Goal: Navigation & Orientation: Understand site structure

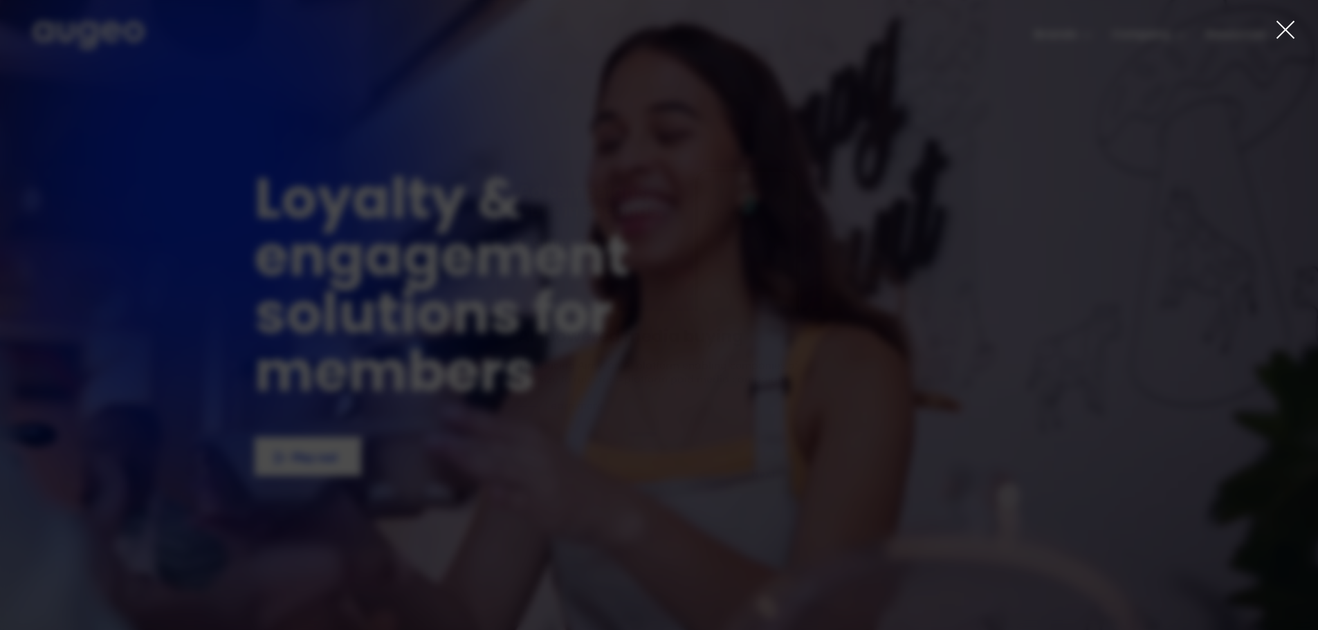
click at [1288, 37] on icon at bounding box center [1285, 29] width 21 height 21
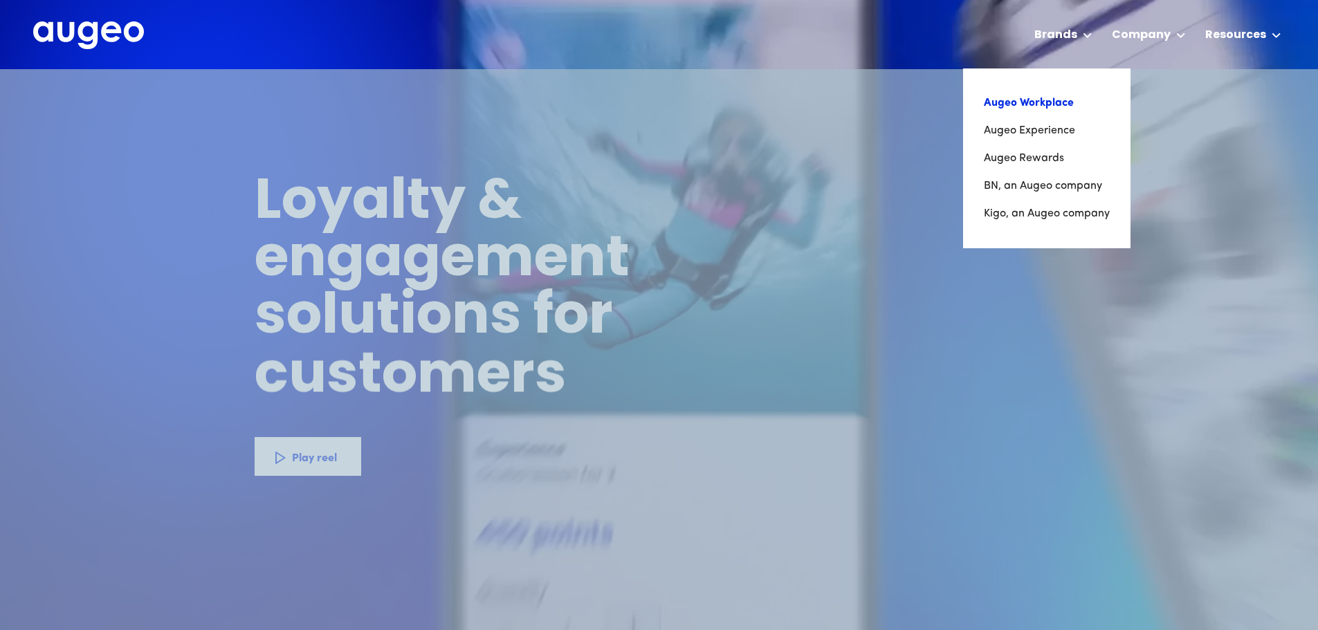
click at [1035, 108] on link "Augeo Workplace" at bounding box center [1047, 103] width 126 height 28
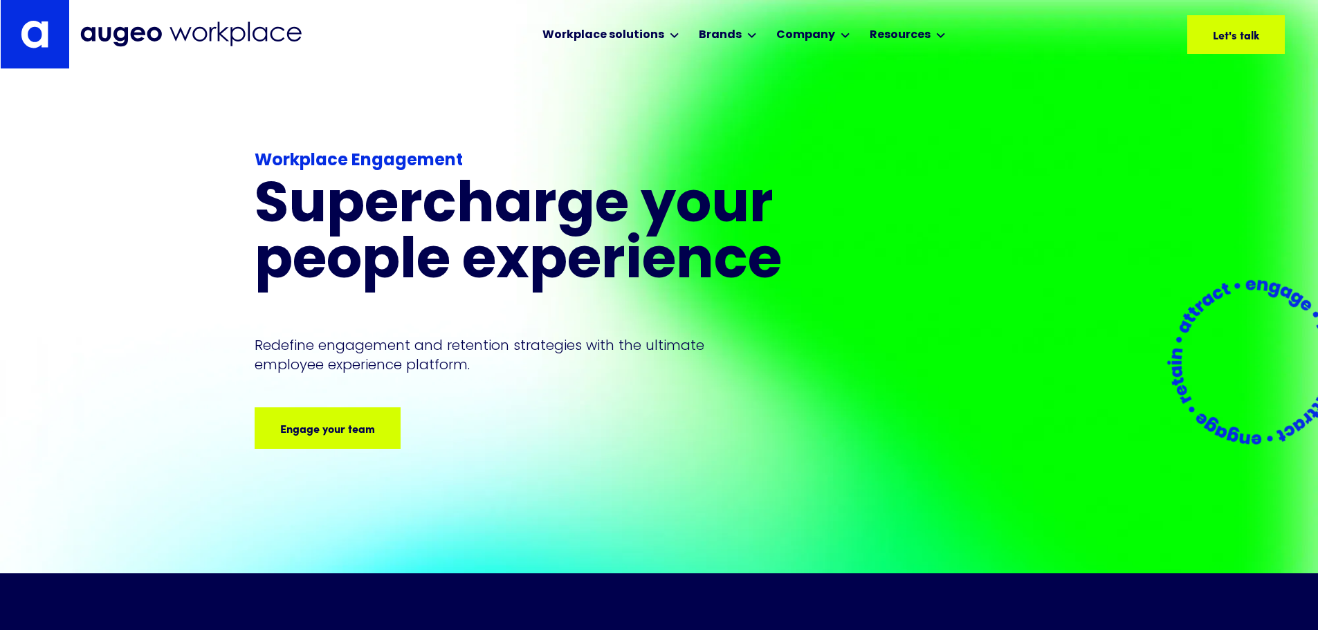
click at [33, 42] on img at bounding box center [35, 34] width 28 height 28
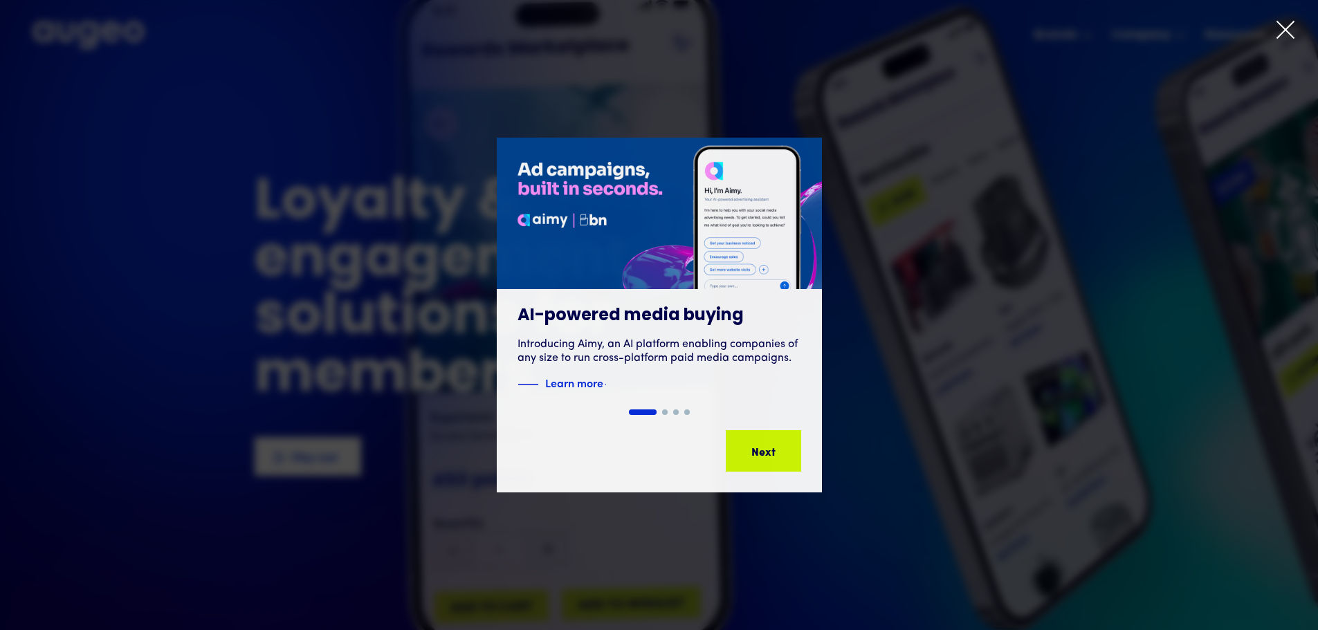
click at [1284, 39] on icon at bounding box center [1285, 29] width 21 height 21
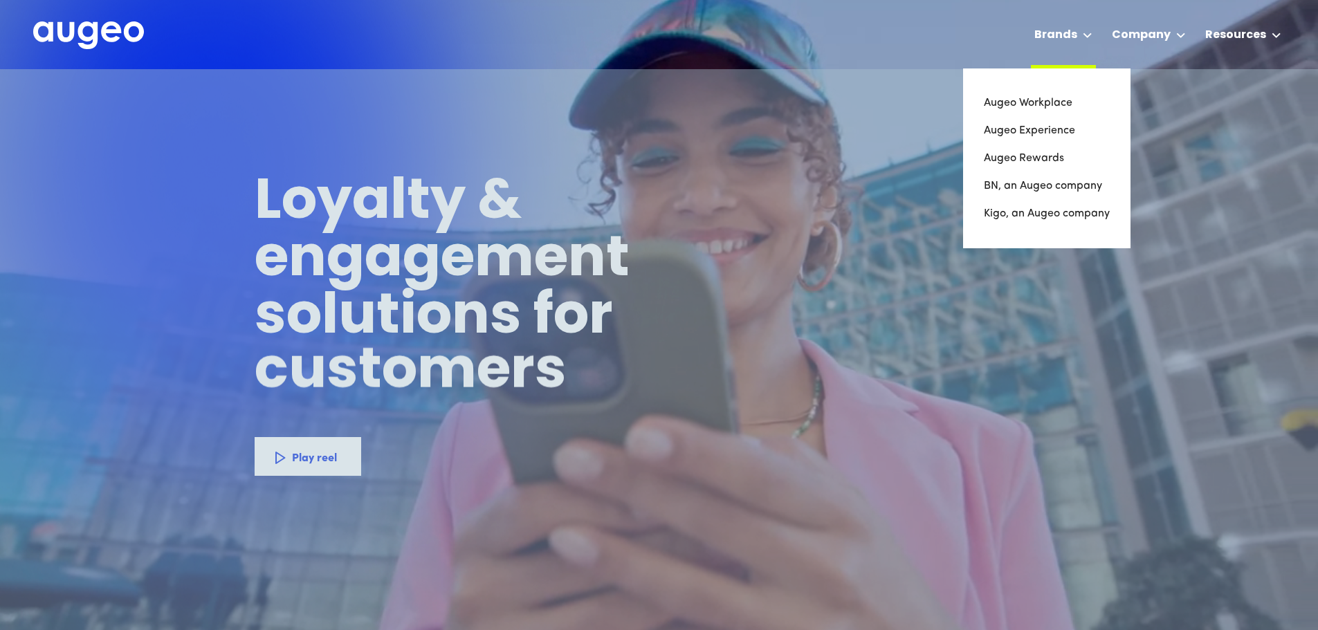
click at [1089, 39] on div at bounding box center [1088, 35] width 10 height 17
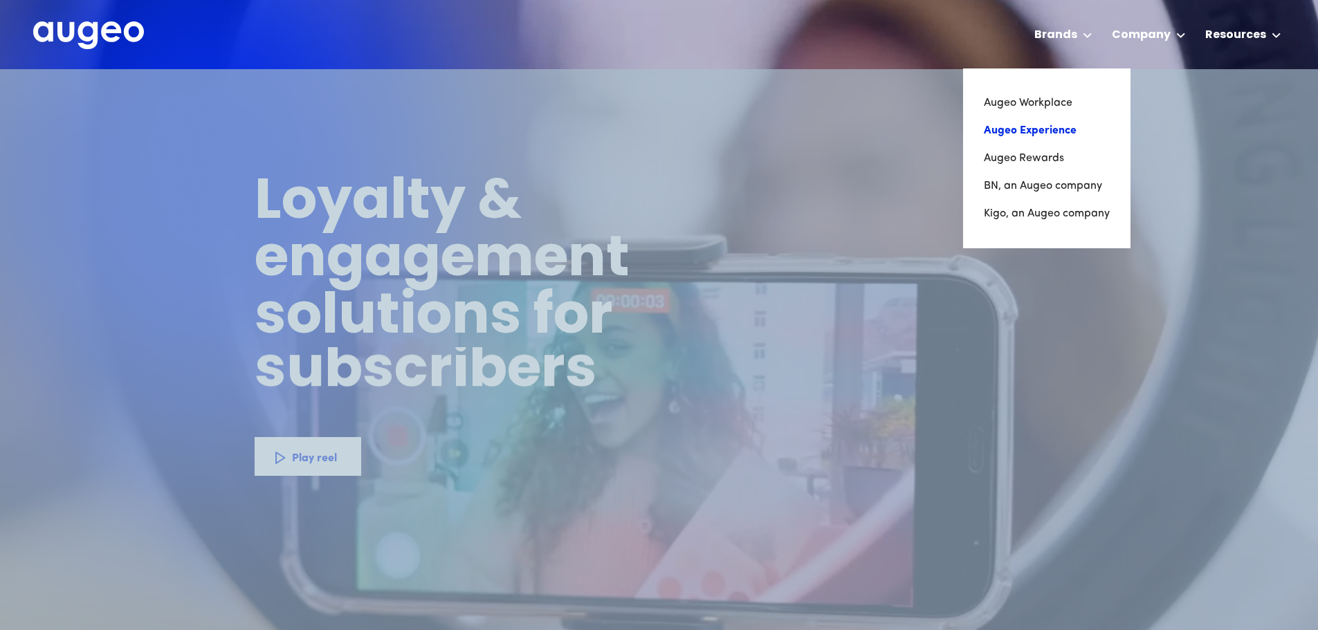
click at [1065, 134] on link "Augeo Experience" at bounding box center [1047, 131] width 126 height 28
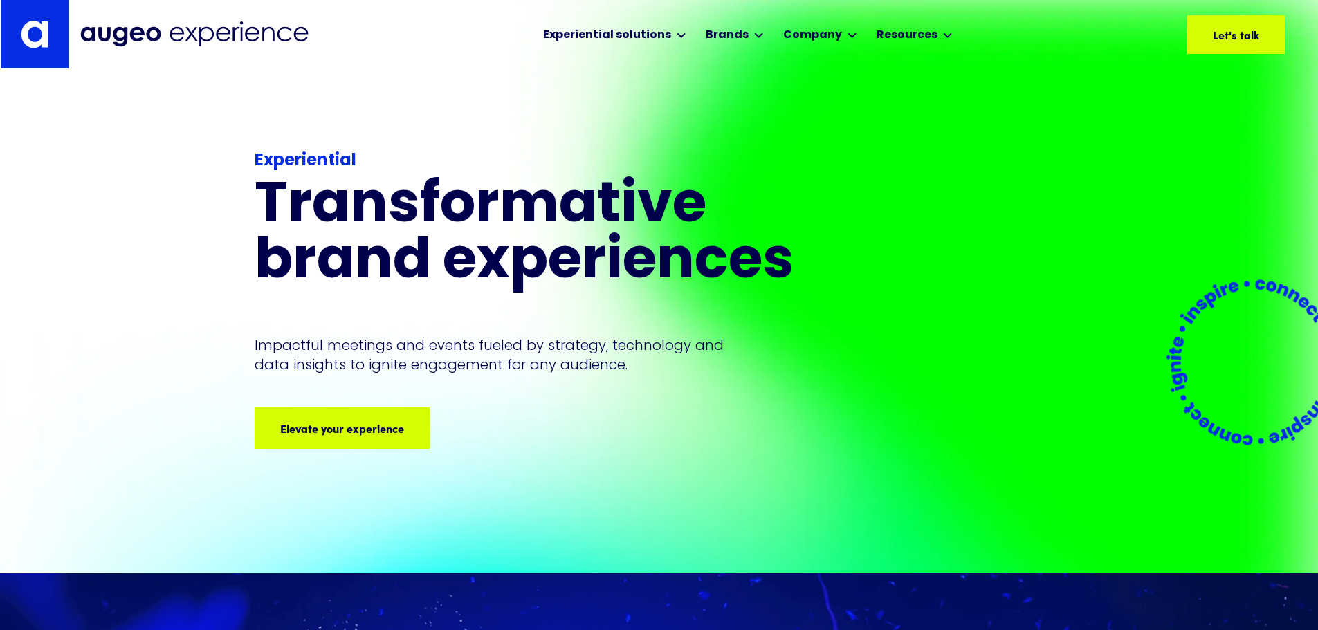
click at [30, 36] on img at bounding box center [35, 34] width 28 height 28
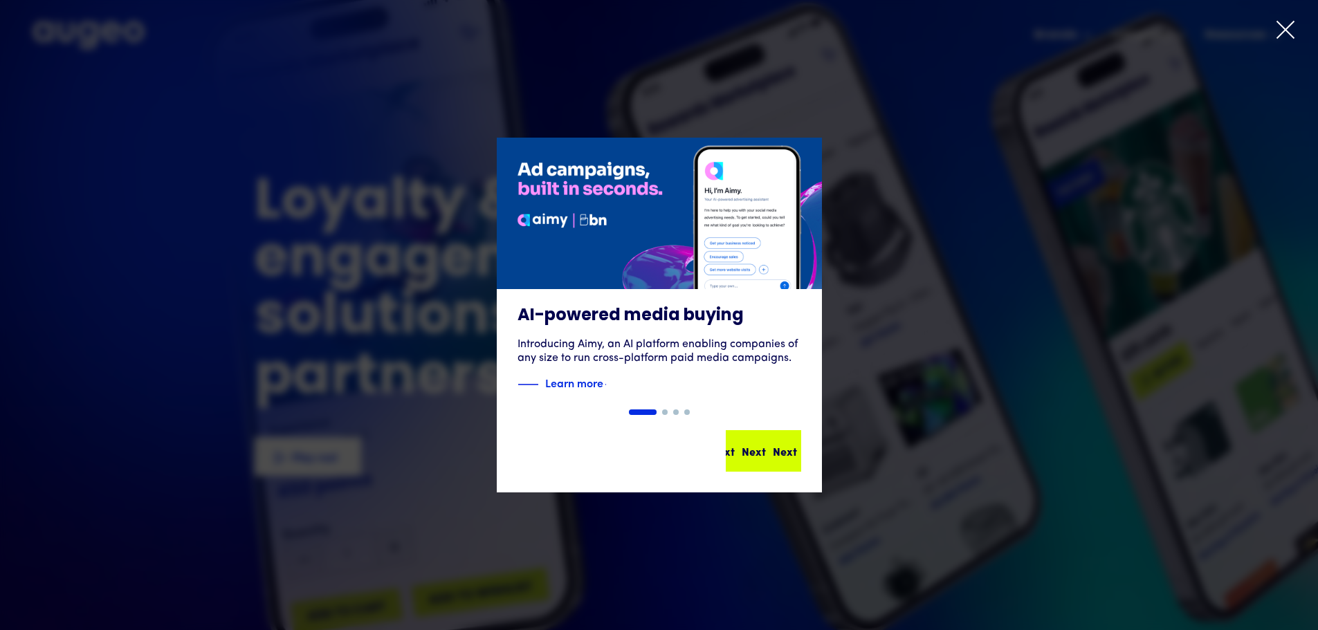
click at [759, 464] on div "Next Next Next Next" at bounding box center [763, 451] width 73 height 39
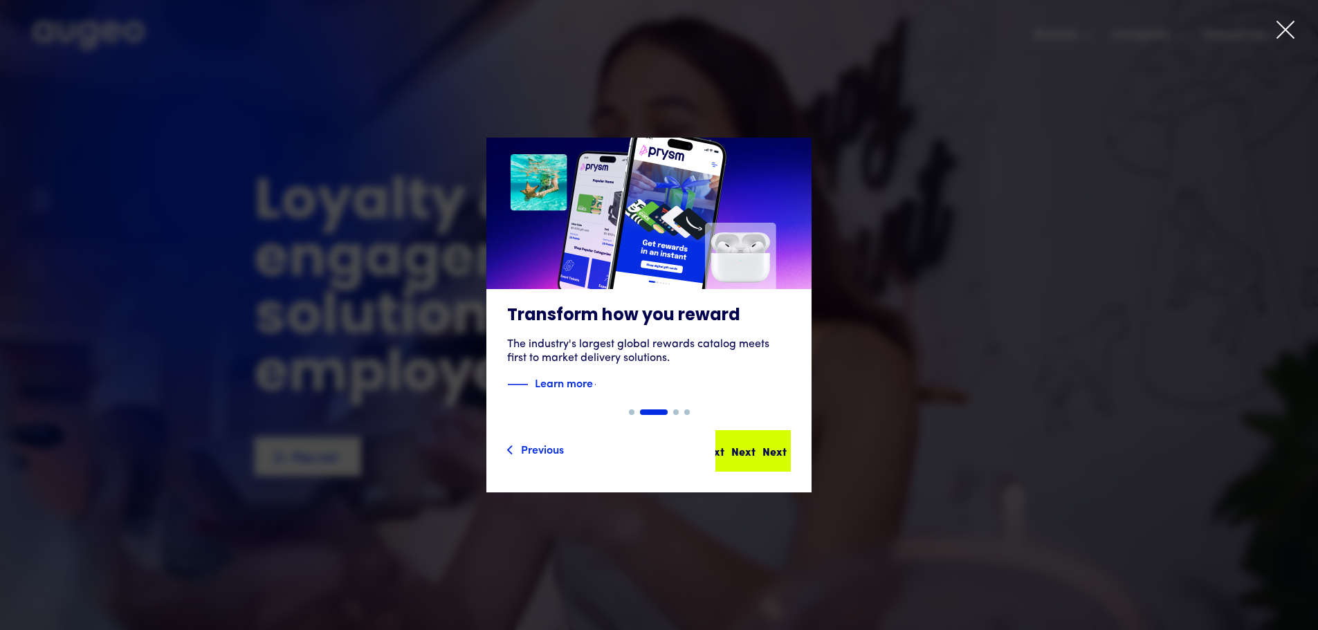
click at [755, 444] on div "Next Next Next Next" at bounding box center [759, 451] width 125 height 17
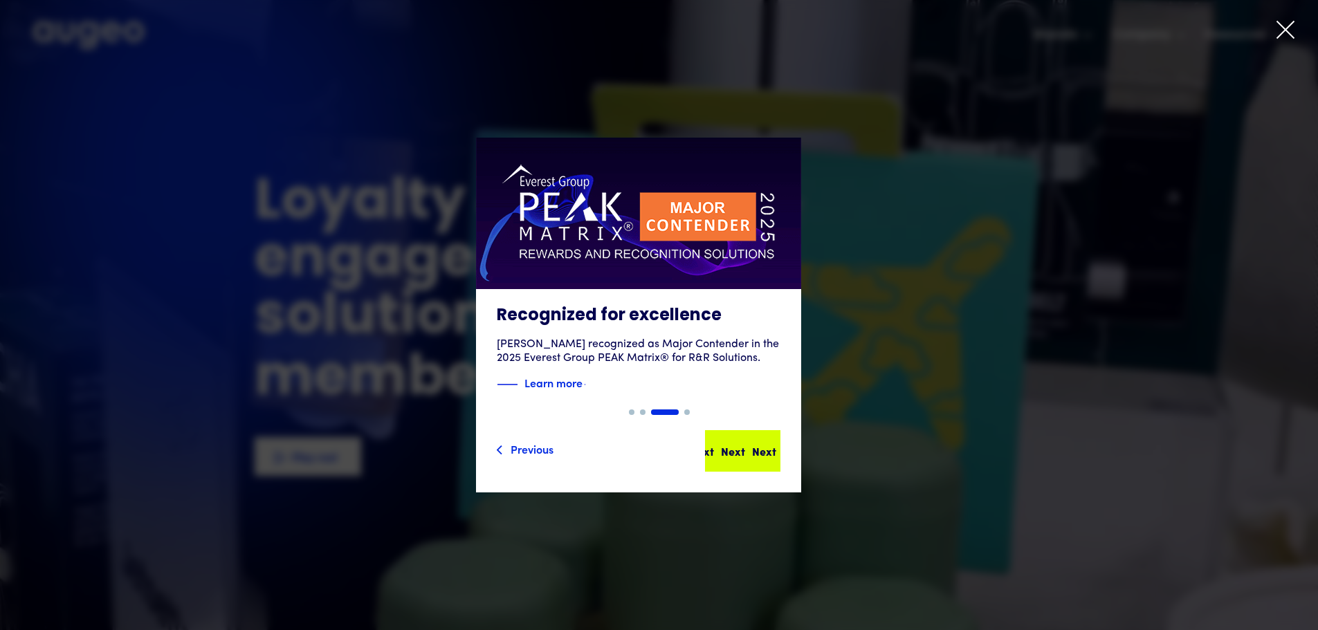
click at [744, 452] on div "Next Next Next Next" at bounding box center [748, 451] width 125 height 17
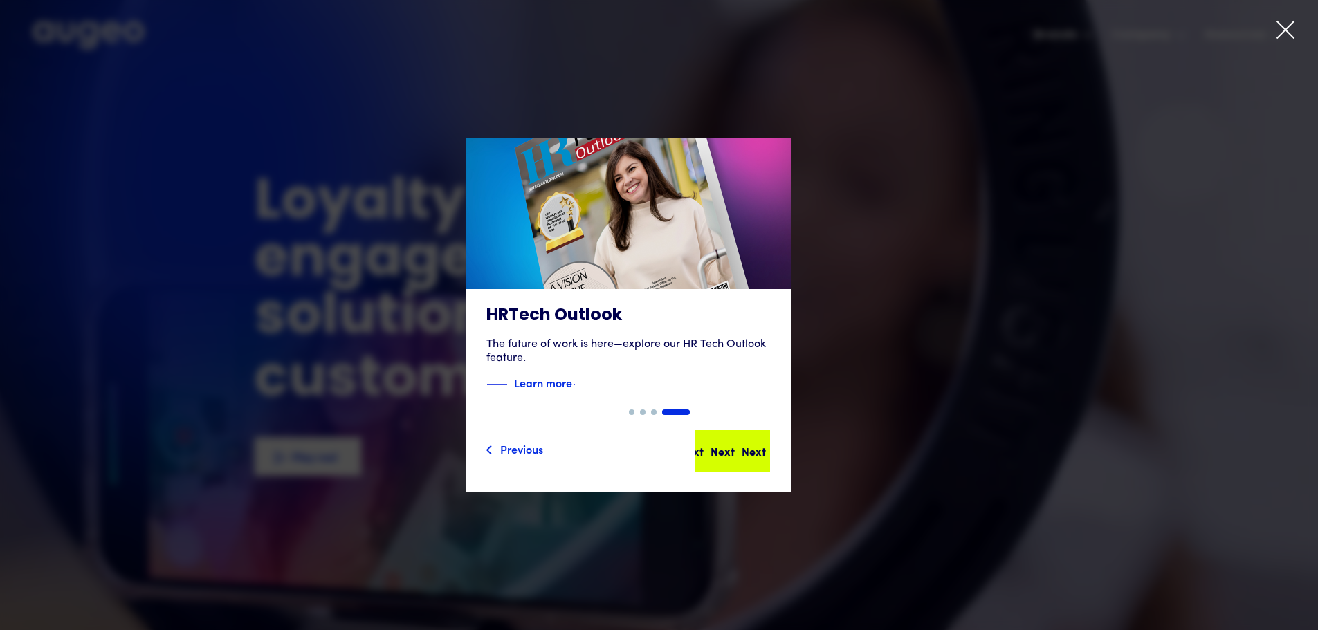
click at [735, 452] on div "Next" at bounding box center [723, 451] width 24 height 17
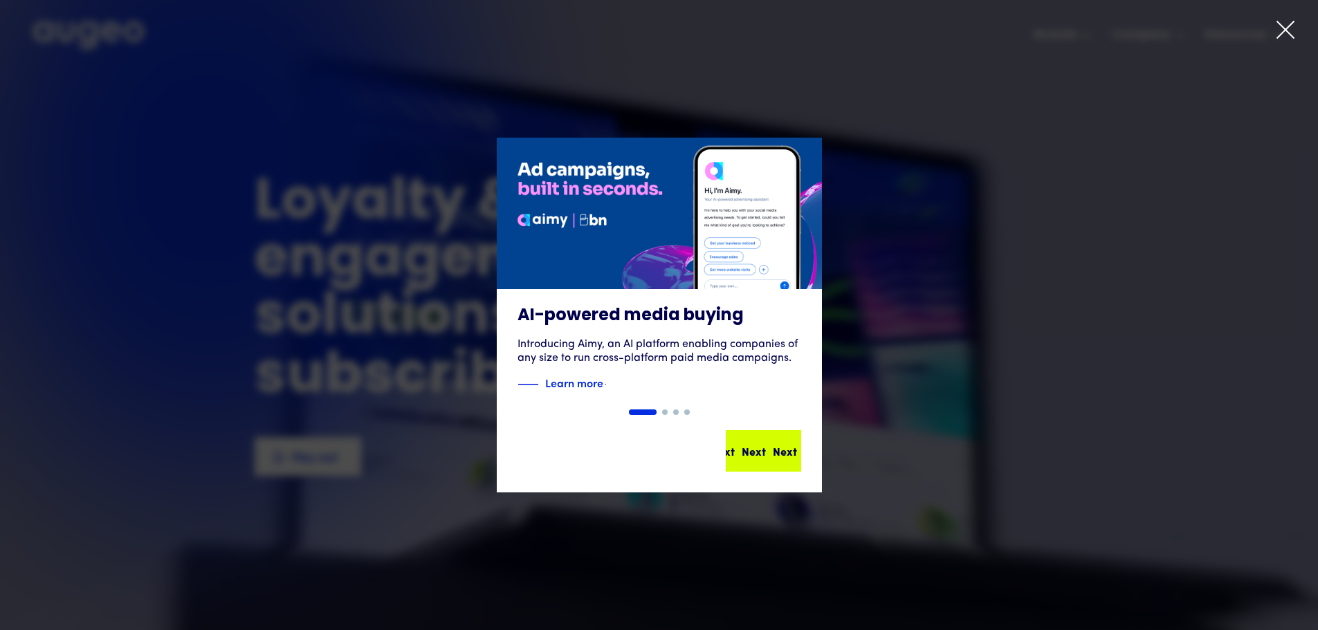
click at [744, 452] on div "Next Next Next Next" at bounding box center [765, 451] width 125 height 17
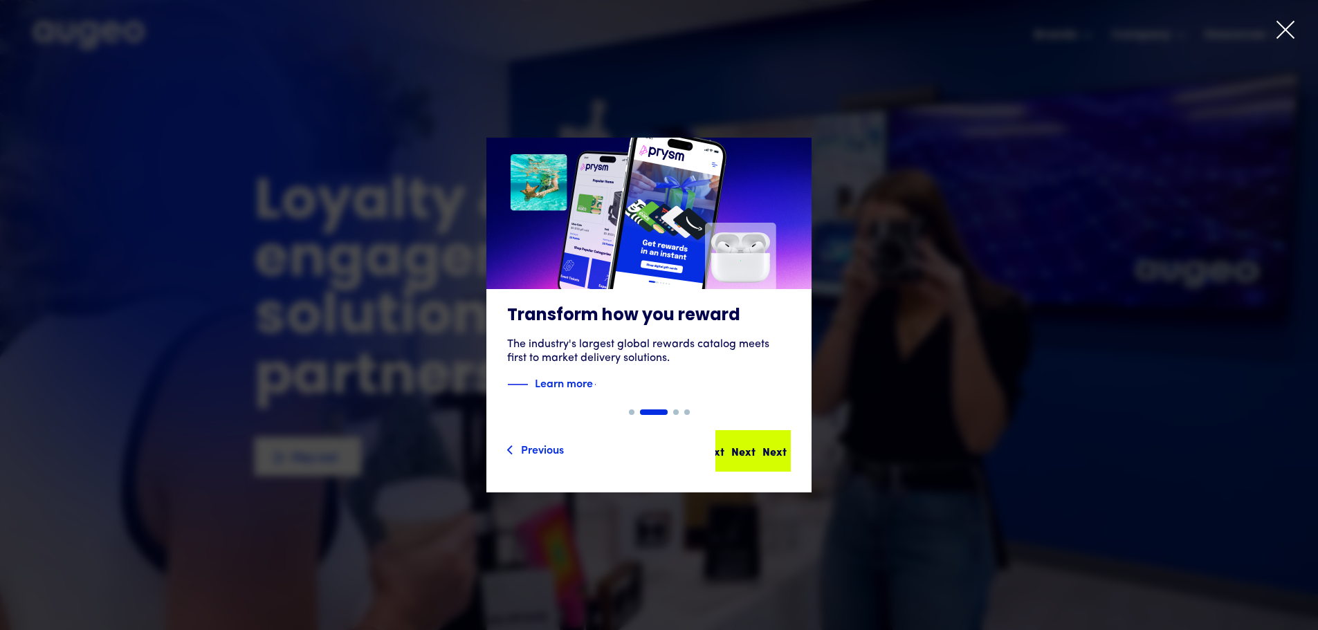
click at [739, 452] on div "Next" at bounding box center [727, 451] width 24 height 17
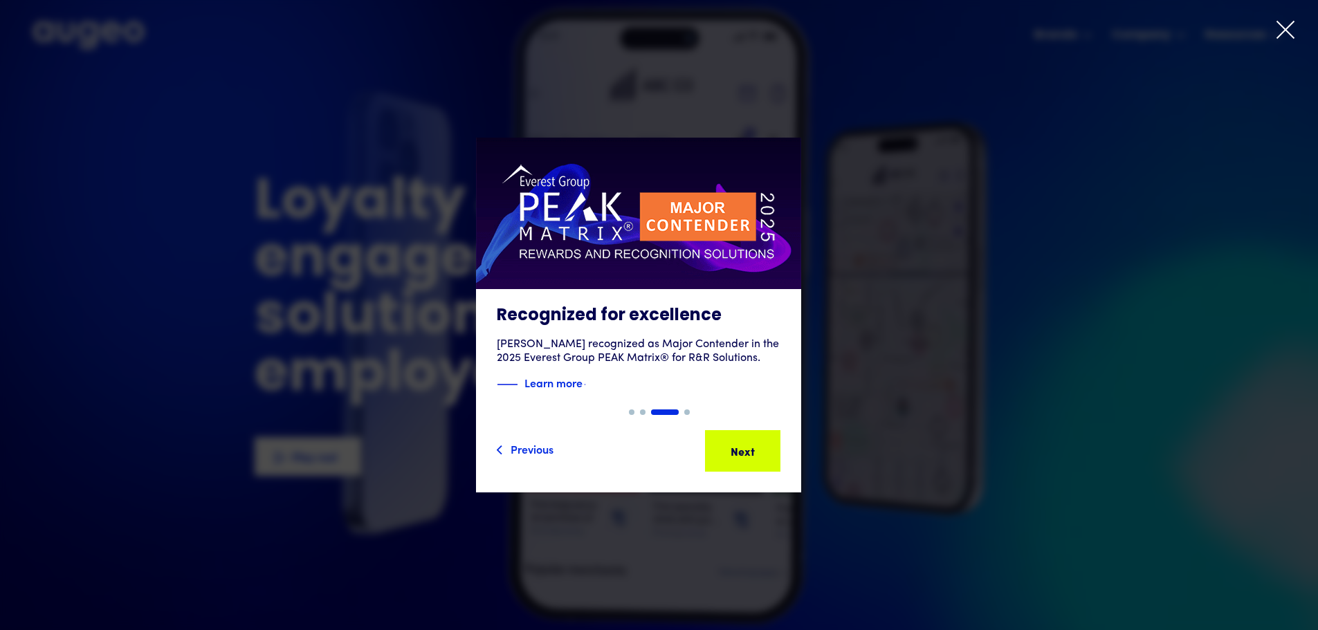
click at [1284, 37] on icon at bounding box center [1285, 29] width 21 height 21
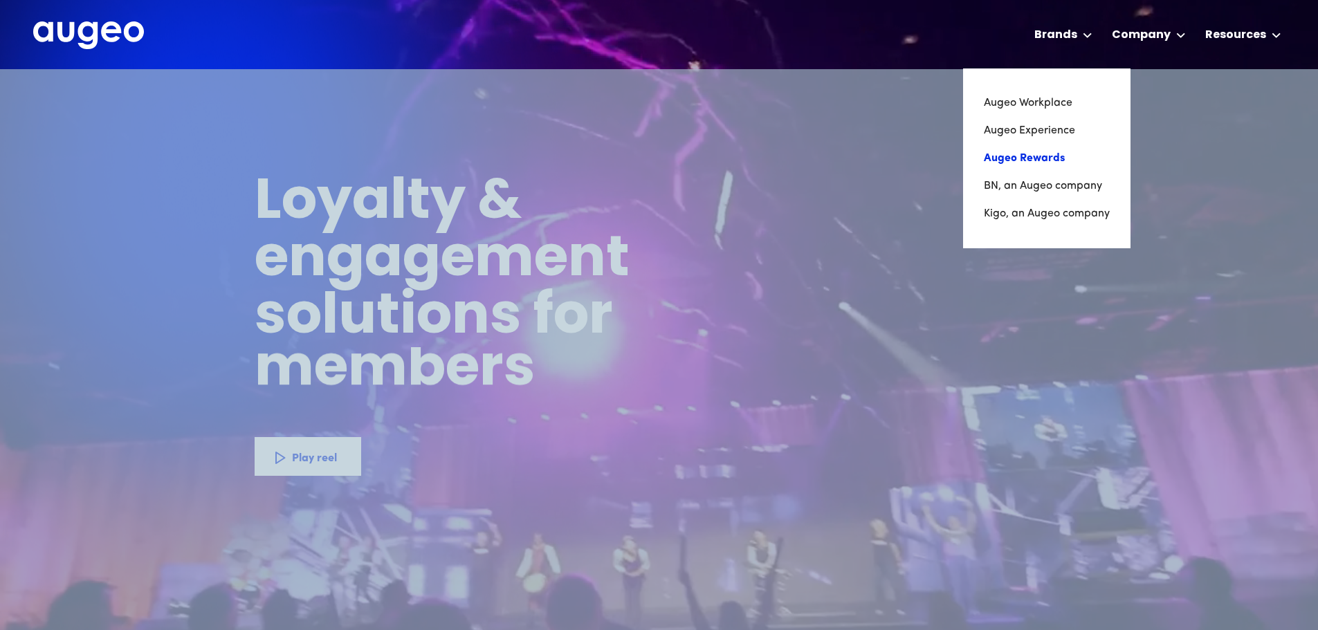
click at [1046, 162] on link "Augeo Rewards" at bounding box center [1047, 159] width 126 height 28
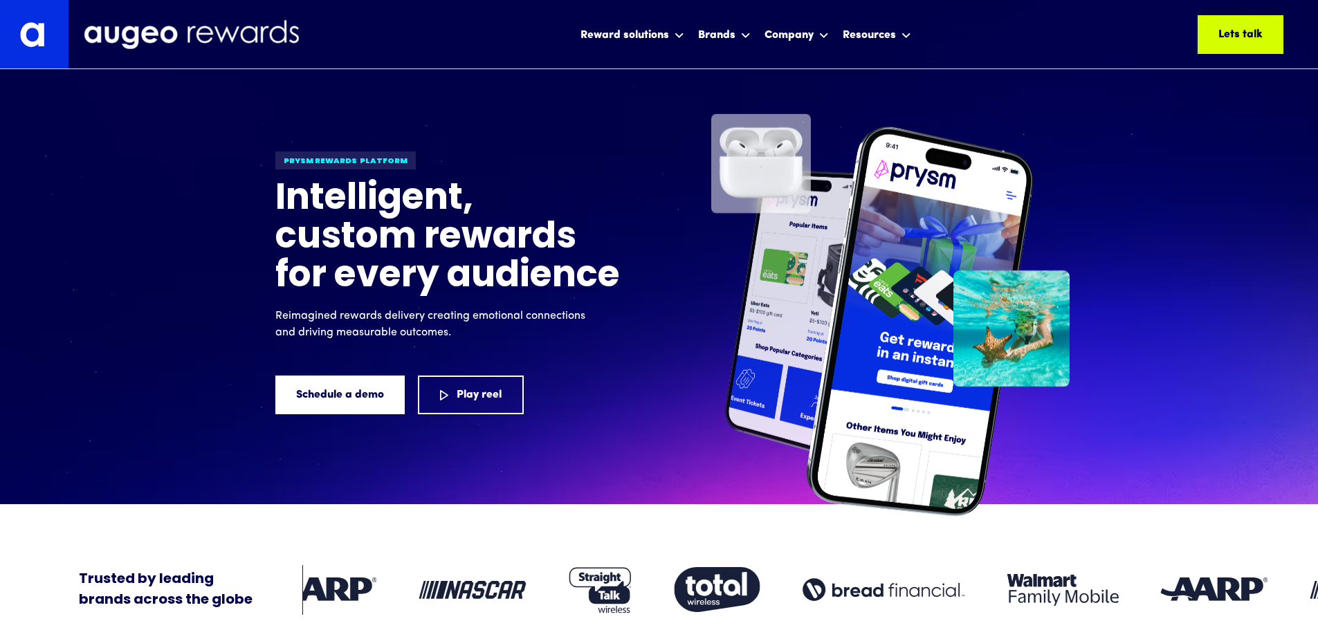
click at [38, 32] on img at bounding box center [34, 34] width 69 height 69
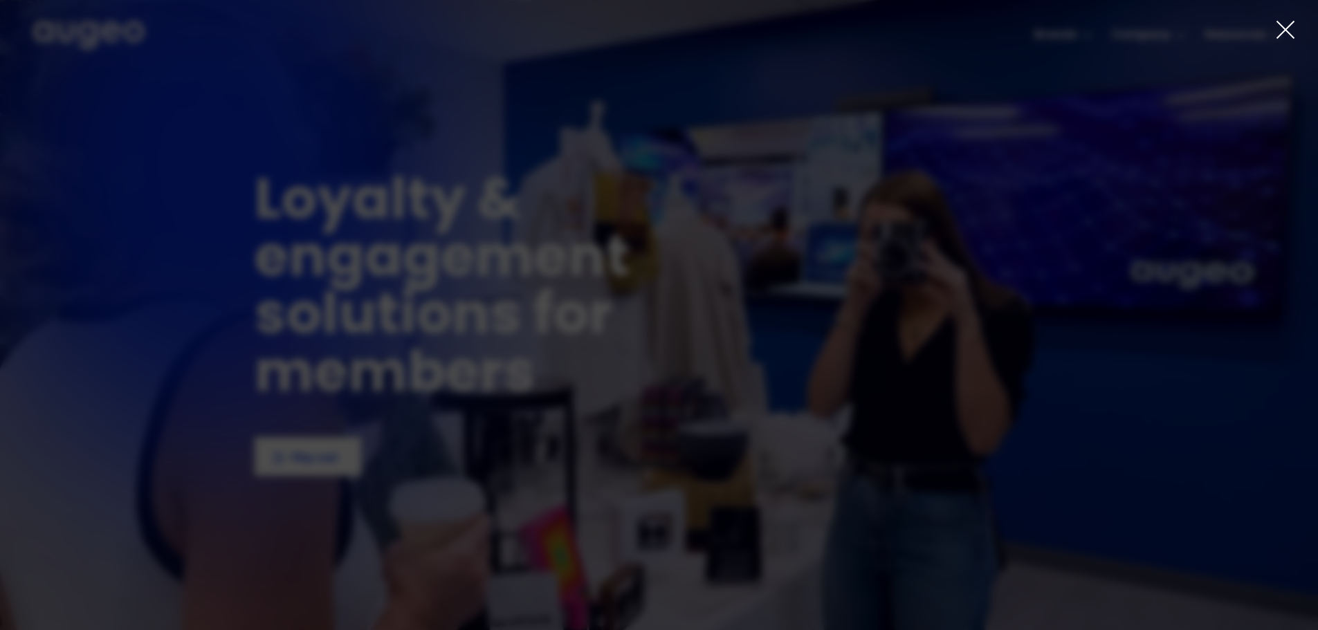
click at [1293, 31] on icon at bounding box center [1285, 29] width 21 height 21
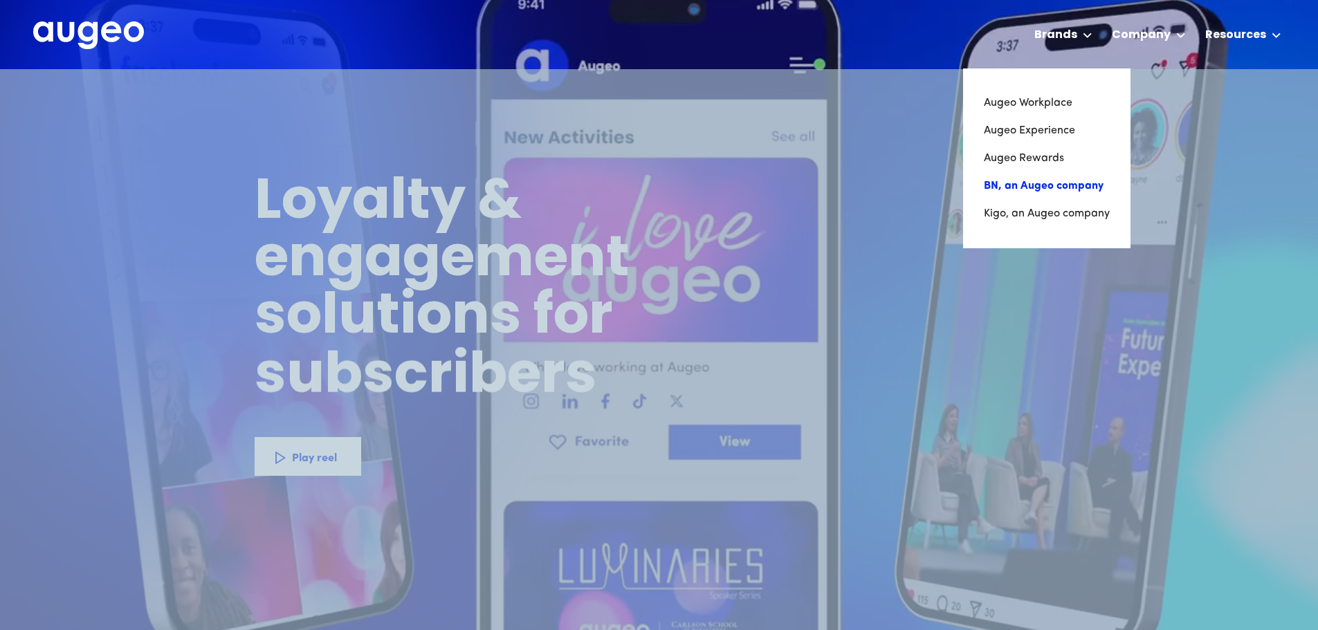
click at [1017, 188] on link "BN, an Augeo company" at bounding box center [1047, 186] width 126 height 28
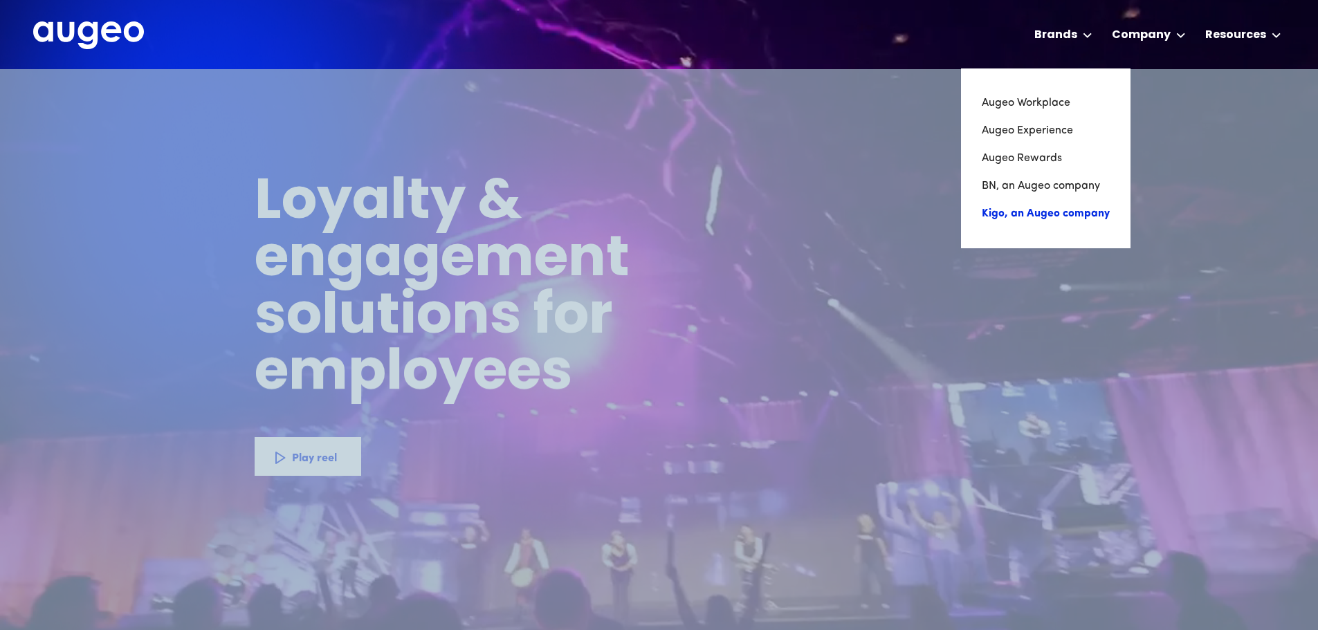
click at [1059, 215] on link "Kigo, an Augeo company" at bounding box center [1046, 214] width 128 height 28
